Goal: Task Accomplishment & Management: Use online tool/utility

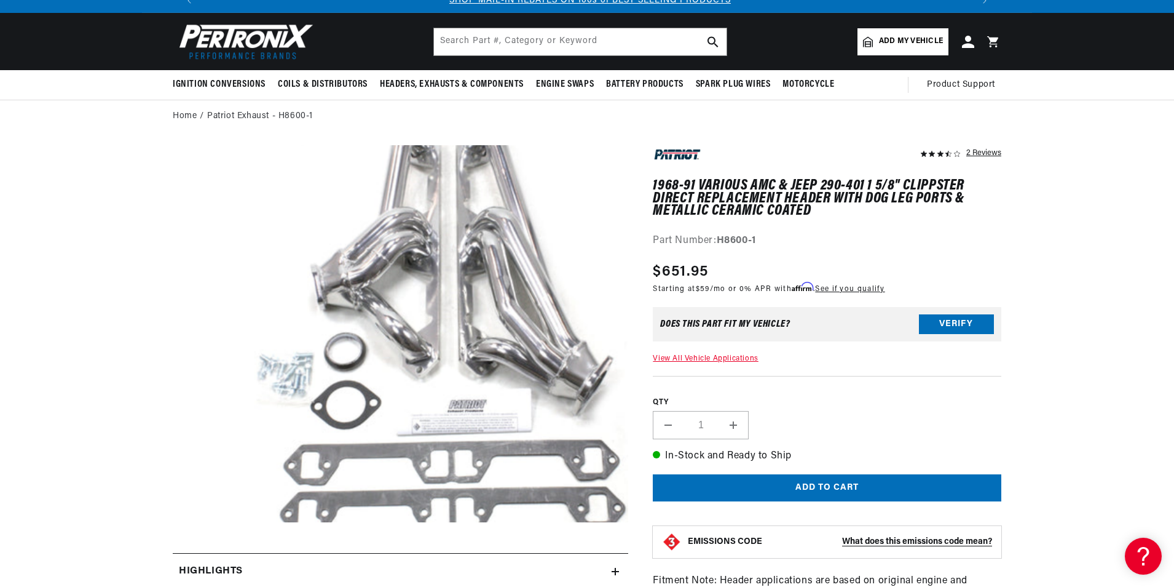
scroll to position [61, 0]
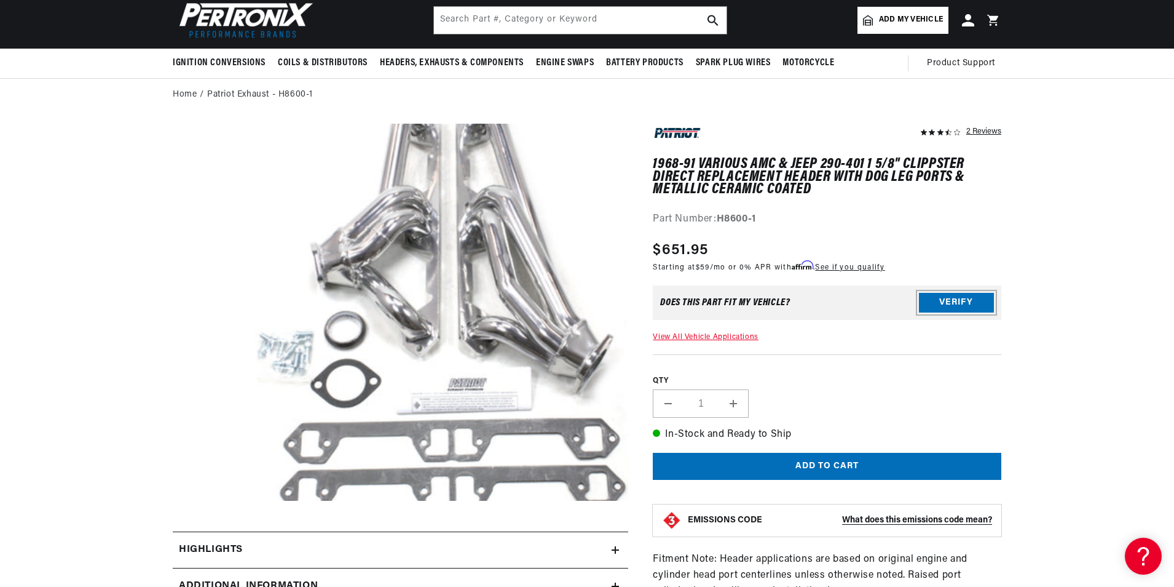
click at [974, 301] on button "Verify" at bounding box center [956, 303] width 75 height 20
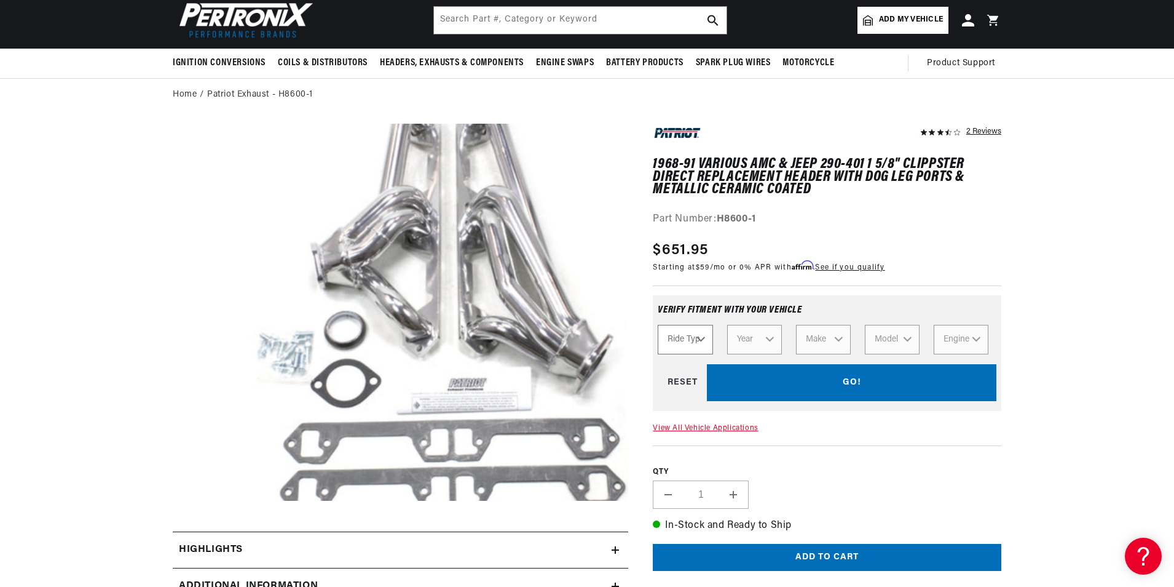
scroll to position [0, 1536]
click at [698, 338] on select "Ride Type Automotive Agricultural Industrial Marine Motorcycle" at bounding box center [685, 340] width 55 height 30
select select "Automotive"
click at [658, 325] on select "Ride Type Automotive Agricultural Industrial Marine Motorcycle" at bounding box center [685, 340] width 55 height 30
select select "Automotive"
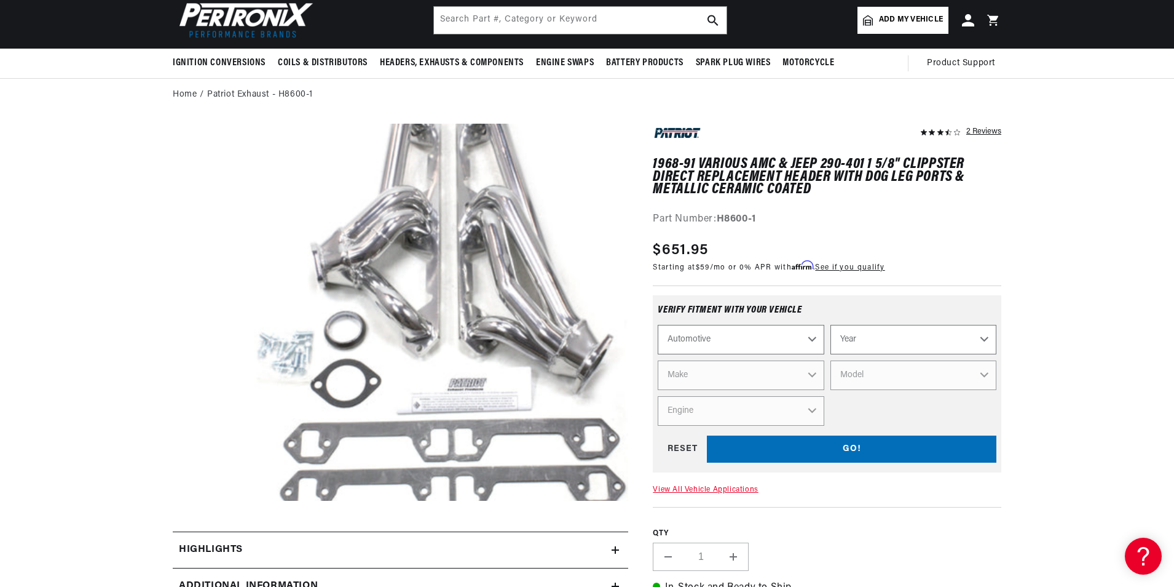
click at [888, 342] on select "Year [DATE] 2021 2020 2019 2018 2017 2016 2015 2014 2013 2012 2011 2010 2009 20…" at bounding box center [914, 340] width 166 height 30
select select "1976"
click at [831, 325] on select "Year [DATE] 2021 2020 2019 2018 2017 2016 2015 2014 2013 2012 2011 2010 2009 20…" at bounding box center [914, 340] width 166 height 30
select select "1976"
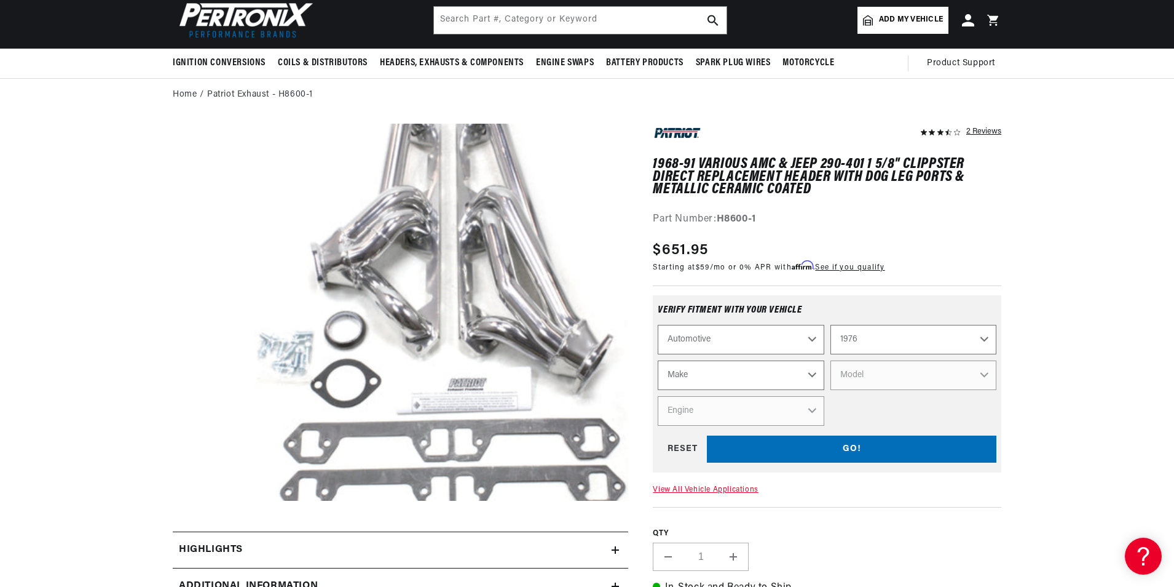
click at [813, 371] on select "Make Alfa Romeo American Motors Audi Avanti BMW Buick Cadillac Checker Chevrole…" at bounding box center [741, 375] width 166 height 30
select select "Jeep"
click at [658, 360] on select "Make Alfa Romeo American Motors Audi Avanti BMW Buick Cadillac Checker Chevrole…" at bounding box center [741, 375] width 166 height 30
select select "Jeep"
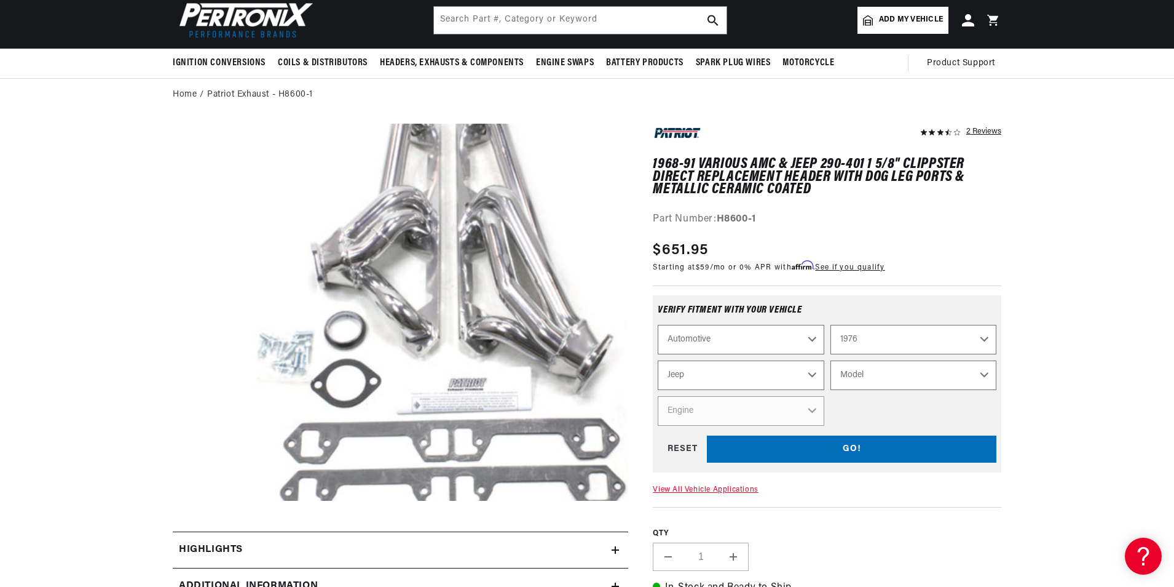
click at [910, 369] on select "Model Cherokee CJ5 CJ7 J10 J20 Wagoneer" at bounding box center [914, 375] width 166 height 30
select select "Wagoneer"
click at [831, 360] on select "Model Cherokee CJ5 CJ7 J10 J20 Wagoneer" at bounding box center [914, 375] width 166 height 30
select select "Wagoneer"
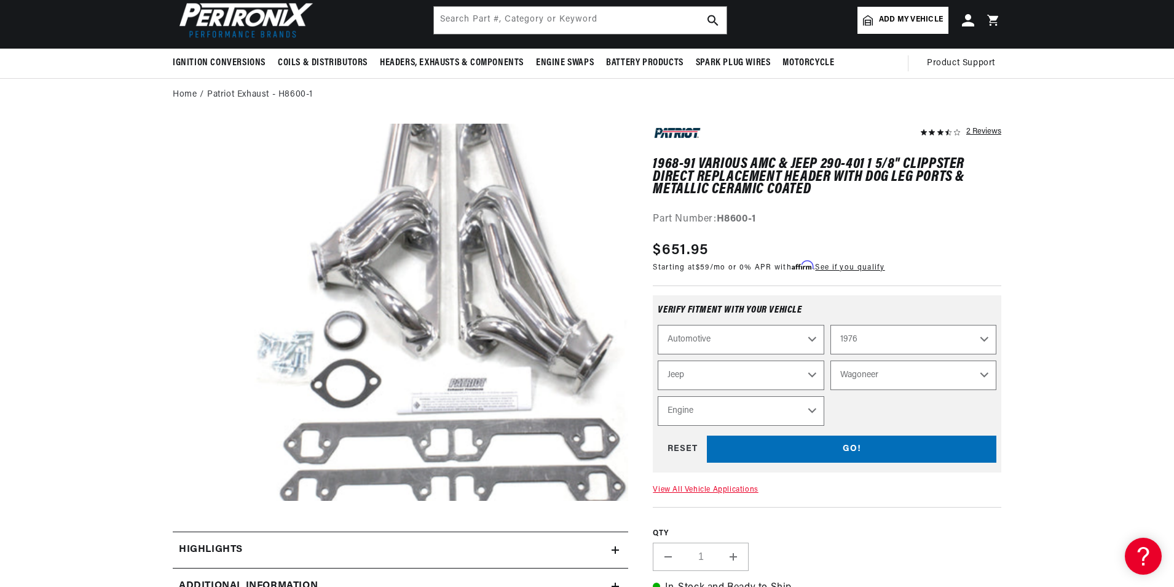
click at [814, 407] on select "Engine 5.9L 6.6L" at bounding box center [741, 411] width 166 height 30
select select "6.6L"
click at [658, 396] on select "Engine 5.9L 6.6L" at bounding box center [741, 411] width 166 height 30
select select "Engine"
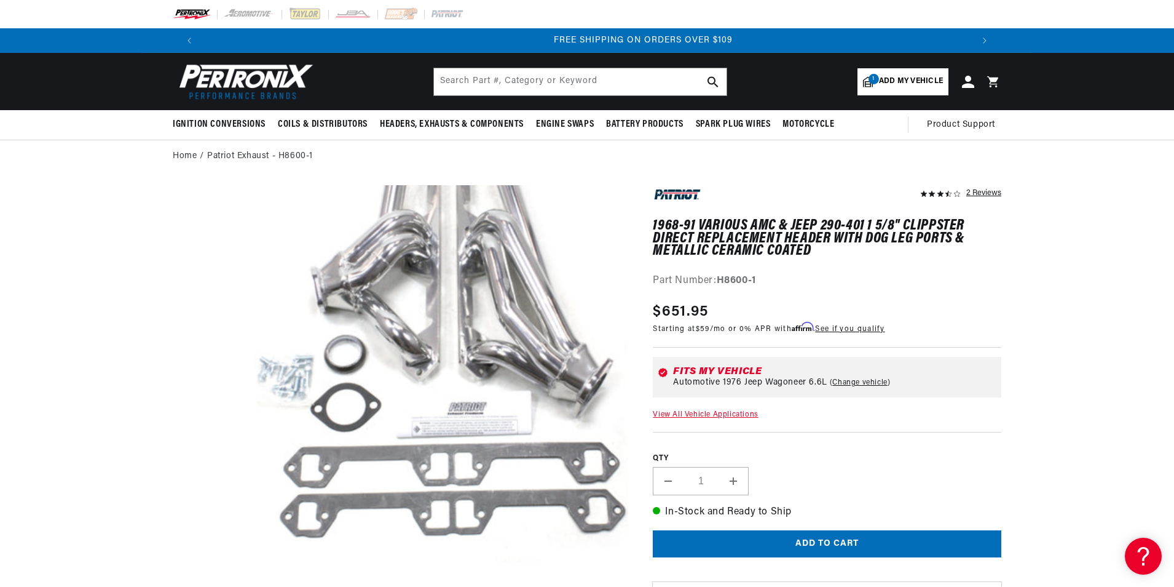
scroll to position [0, 1536]
